Goal: Information Seeking & Learning: Learn about a topic

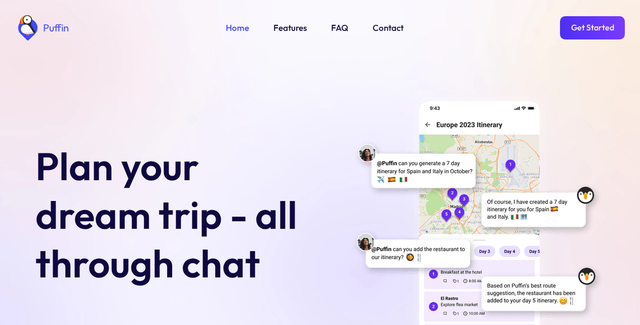
click at [340, 28] on link "FAQ" at bounding box center [339, 27] width 17 height 13
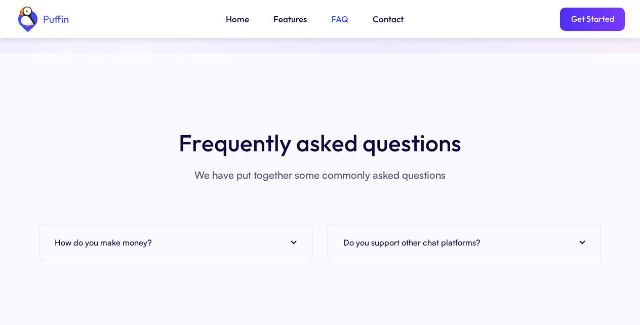
scroll to position [3692, 0]
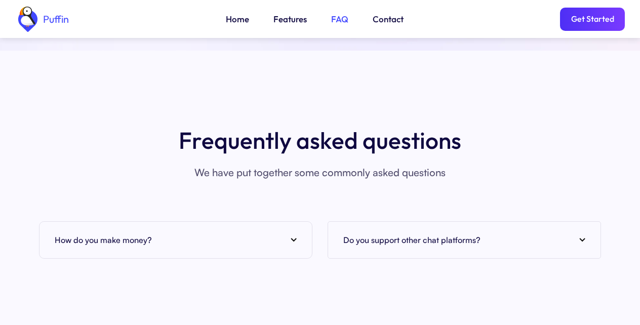
click at [292, 238] on img at bounding box center [294, 240] width 6 height 4
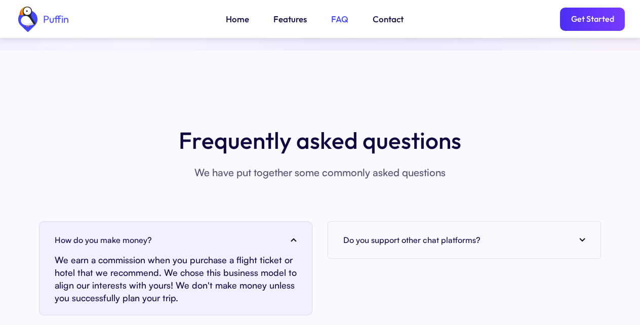
scroll to position [3976, 0]
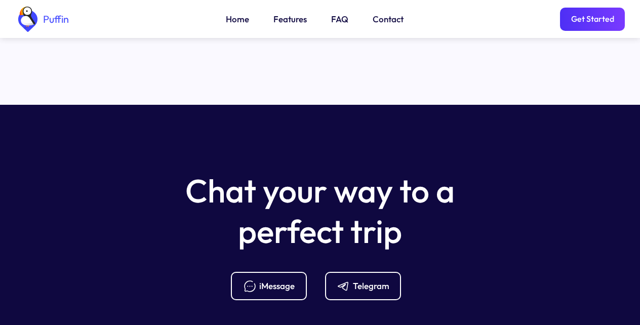
click at [359, 280] on div "Telegram" at bounding box center [371, 285] width 36 height 11
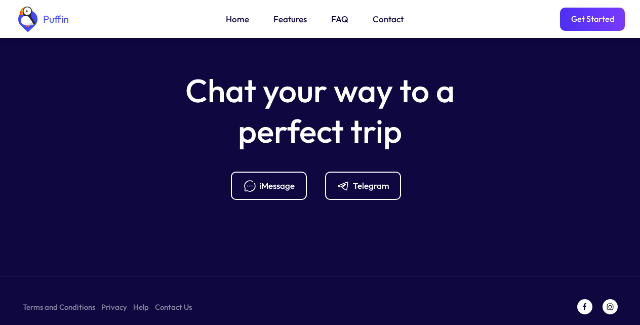
click at [287, 18] on link "Features" at bounding box center [289, 19] width 33 height 13
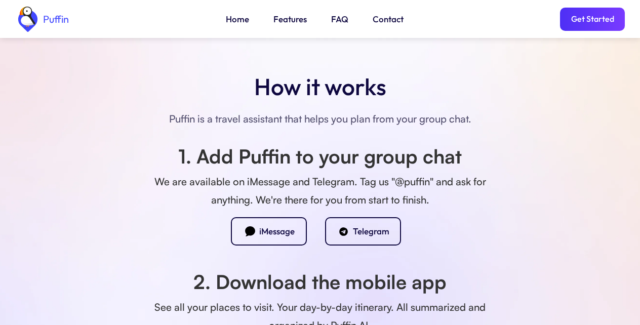
scroll to position [915, 0]
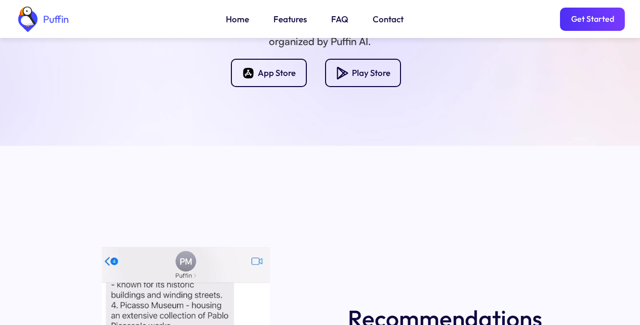
click at [577, 18] on link "Get Started" at bounding box center [592, 19] width 65 height 23
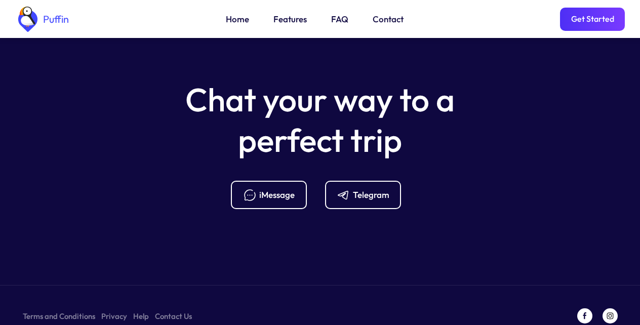
scroll to position [4068, 0]
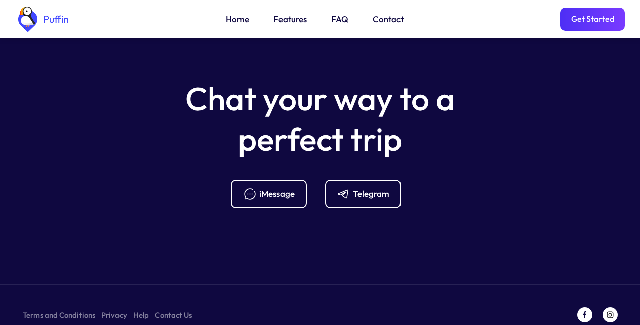
click at [359, 188] on div "Telegram" at bounding box center [371, 193] width 36 height 11
